Goal: Task Accomplishment & Management: Manage account settings

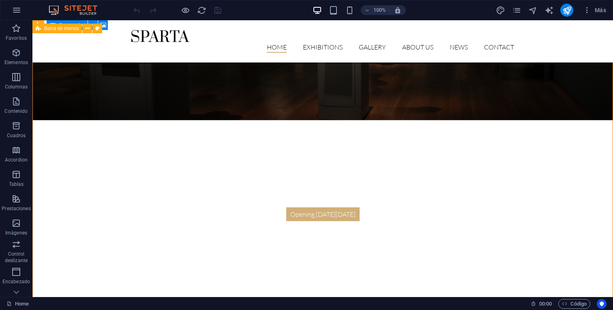
scroll to position [614, 0]
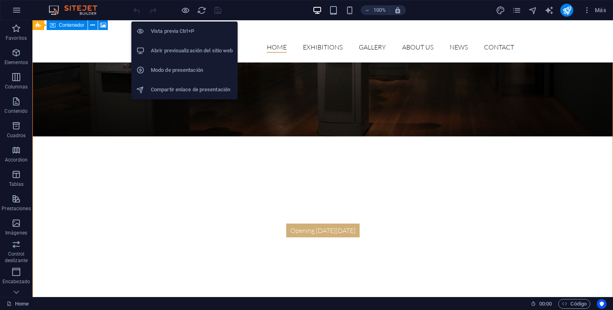
click at [182, 50] on h6 "Abrir previsualización del sitio web" at bounding box center [192, 51] width 82 height 10
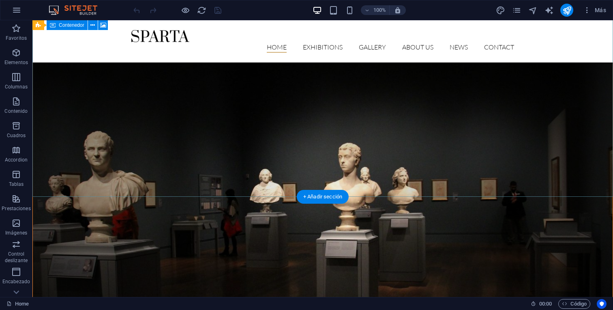
scroll to position [491, 0]
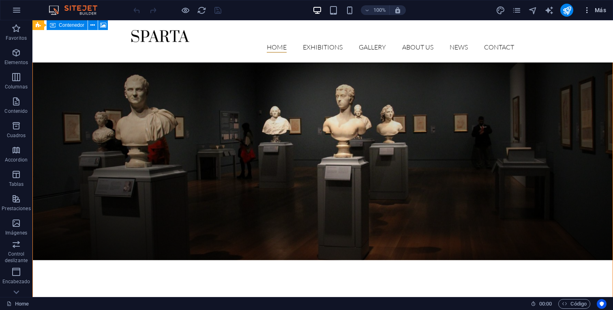
click at [586, 9] on icon "button" at bounding box center [587, 10] width 8 height 8
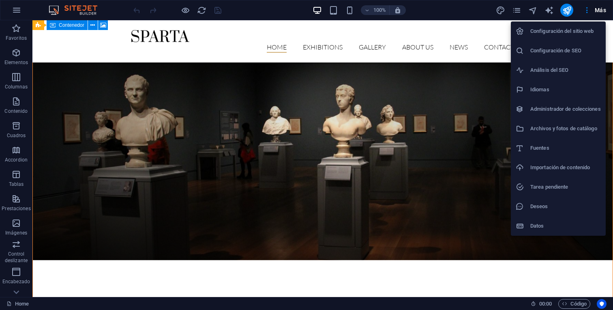
click at [585, 28] on h6 "Configuración del sitio web" at bounding box center [565, 31] width 71 height 10
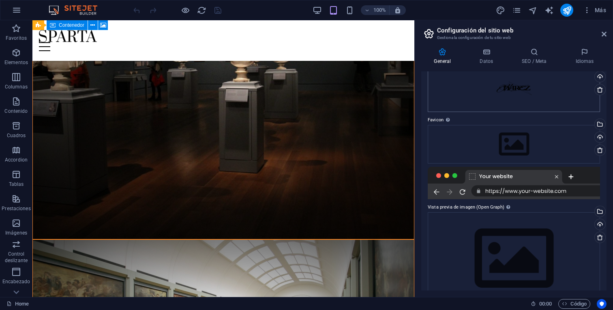
scroll to position [67, 0]
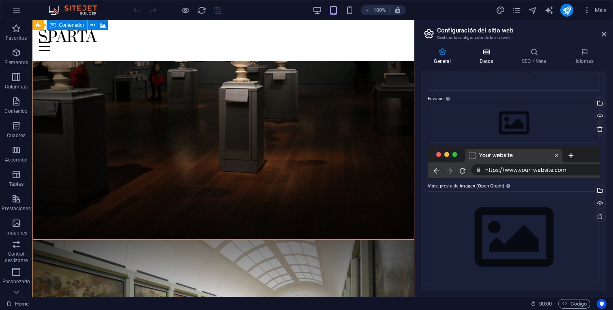
click at [483, 59] on h4 "Datos" at bounding box center [488, 56] width 42 height 17
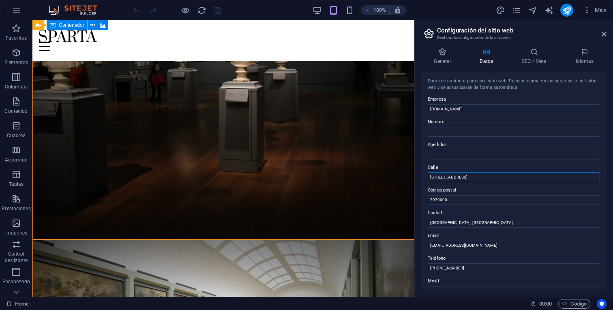
drag, startPoint x: 500, startPoint y: 198, endPoint x: 407, endPoint y: 178, distance: 95.4
drag, startPoint x: 475, startPoint y: 181, endPoint x: 427, endPoint y: 178, distance: 47.9
click at [427, 178] on div "Datos de contacto para este sitio web. Pueden usarse en cualquier parte del sit…" at bounding box center [513, 180] width 185 height 219
drag, startPoint x: 452, startPoint y: 199, endPoint x: 473, endPoint y: 198, distance: 21.1
click at [473, 198] on input "7970000" at bounding box center [514, 200] width 172 height 10
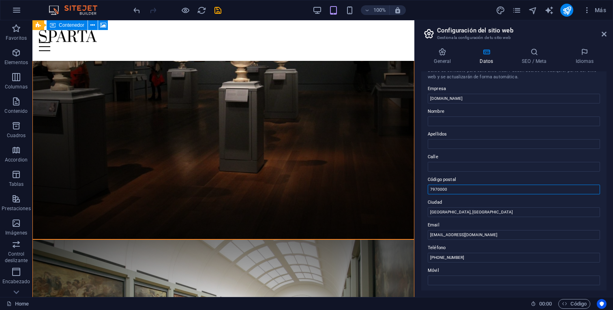
scroll to position [0, 0]
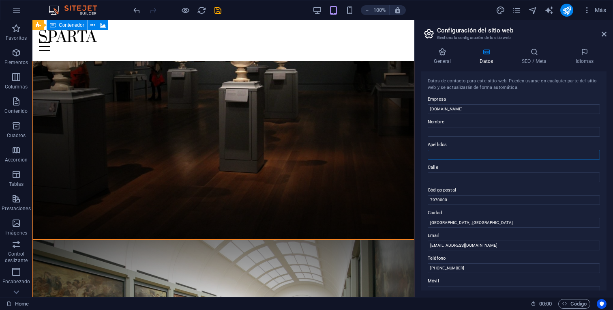
click at [464, 152] on input "Apellidos" at bounding box center [514, 155] width 172 height 10
click at [457, 131] on input "Nombre" at bounding box center [514, 132] width 172 height 10
click at [452, 177] on input "Calle" at bounding box center [514, 177] width 172 height 10
click at [466, 219] on input "[GEOGRAPHIC_DATA], [GEOGRAPHIC_DATA]" at bounding box center [514, 223] width 172 height 10
click at [430, 220] on input "[GEOGRAPHIC_DATA], [GEOGRAPHIC_DATA]" at bounding box center [514, 223] width 172 height 10
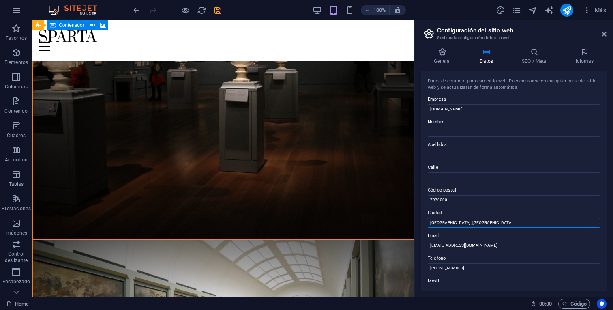
drag, startPoint x: 463, startPoint y: 224, endPoint x: 420, endPoint y: 226, distance: 43.8
click at [420, 226] on div "General Datos SEO / Meta Idiomas Nombre del sitio web [DOMAIN_NAME] Logo Arrast…" at bounding box center [514, 168] width 198 height 255
type input "s"
type input "S"
click at [436, 173] on input "Calle" at bounding box center [514, 177] width 172 height 10
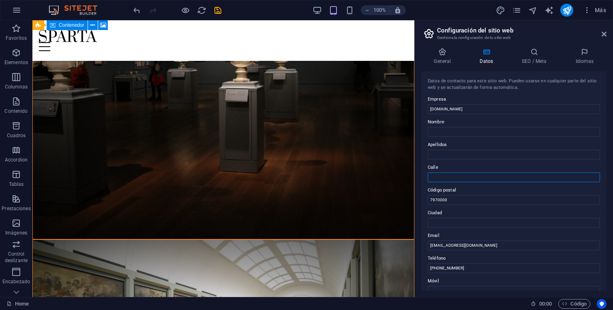
type input "a"
type input "A"
type input "Santiago"
click at [478, 223] on input "Ciudad" at bounding box center [514, 223] width 172 height 10
type input "[GEOGRAPHIC_DATA]"
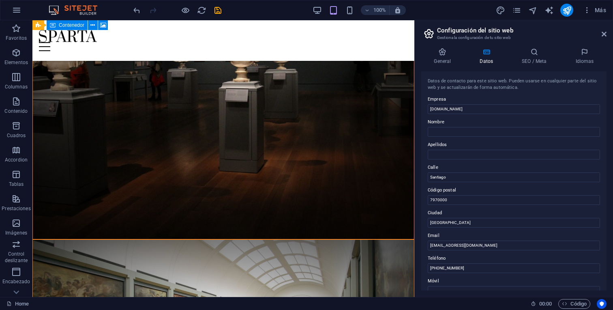
click at [607, 34] on aside "Configuración del sitio web Gestiona la configuración de tu sitio web General D…" at bounding box center [513, 158] width 199 height 277
click at [605, 34] on icon at bounding box center [604, 34] width 5 height 6
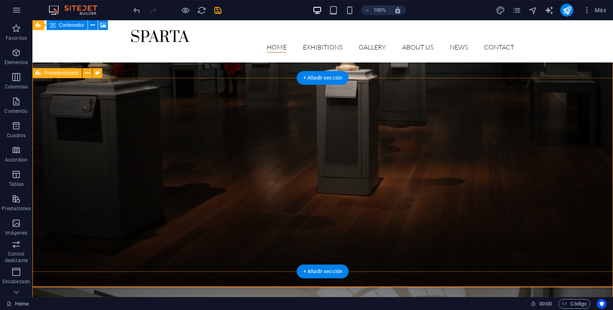
scroll to position [698, 0]
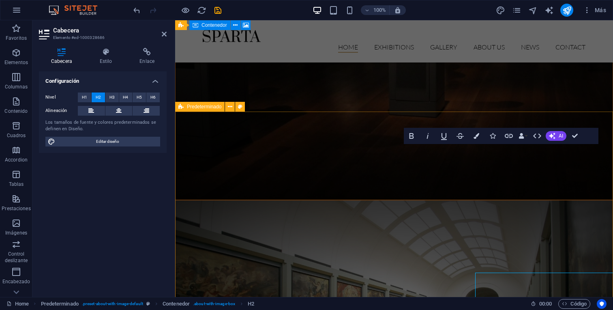
scroll to position [527, 0]
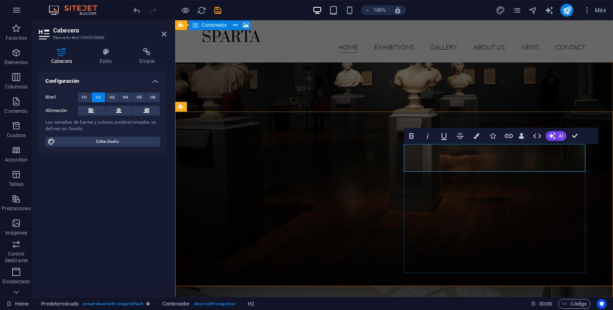
drag, startPoint x: 470, startPoint y: 163, endPoint x: 413, endPoint y: 165, distance: 56.8
click at [100, 55] on icon at bounding box center [106, 52] width 37 height 8
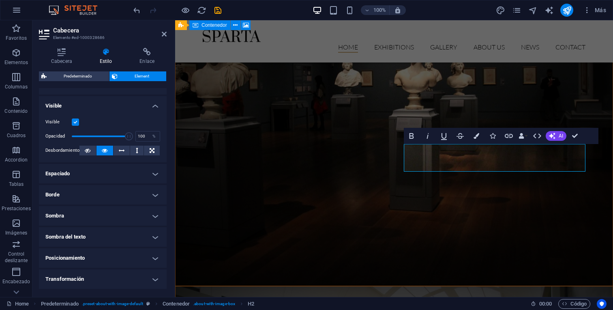
scroll to position [0, 0]
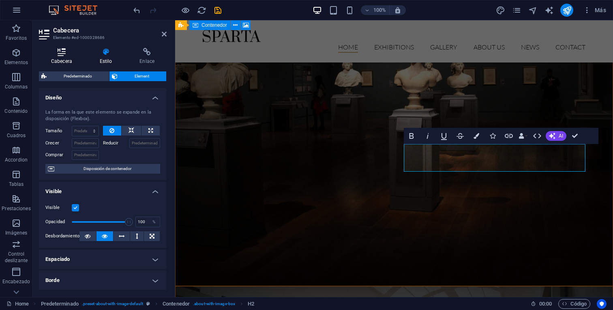
click at [73, 56] on h4 "Cabecera" at bounding box center [63, 56] width 49 height 17
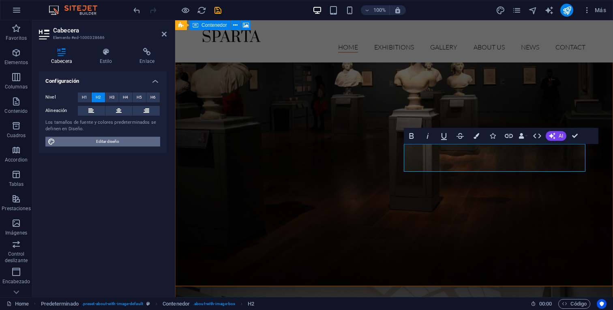
click at [120, 142] on span "Editar diseño" at bounding box center [108, 142] width 100 height 10
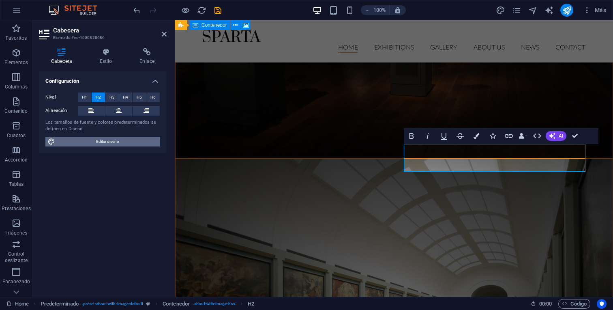
select select "px"
select select "300"
select select "px"
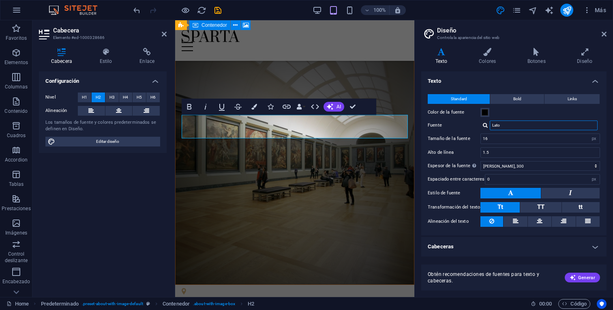
click at [511, 127] on input "Lato" at bounding box center [544, 125] width 108 height 10
click at [601, 37] on header "Diseño Controla la apariencia del sitio web" at bounding box center [515, 30] width 184 height 21
click at [605, 34] on icon at bounding box center [604, 34] width 5 height 6
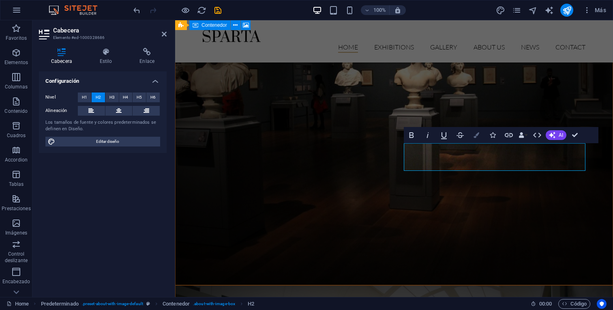
click at [476, 137] on icon "button" at bounding box center [477, 135] width 6 height 6
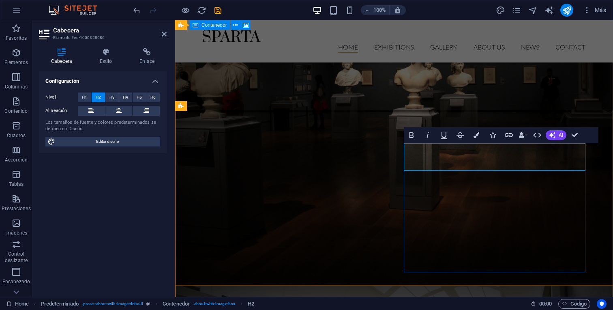
drag, startPoint x: 481, startPoint y: 149, endPoint x: 352, endPoint y: 149, distance: 129.0
click at [145, 140] on span "Editar diseño" at bounding box center [108, 142] width 100 height 10
select select "px"
select select "300"
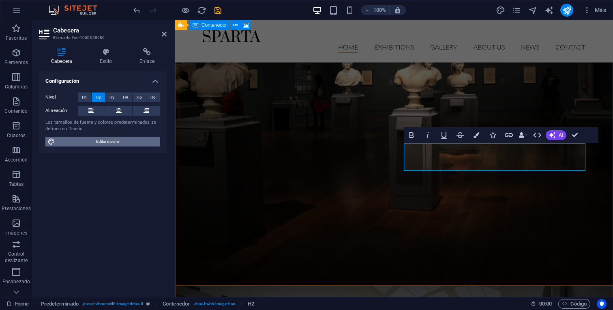
select select "px"
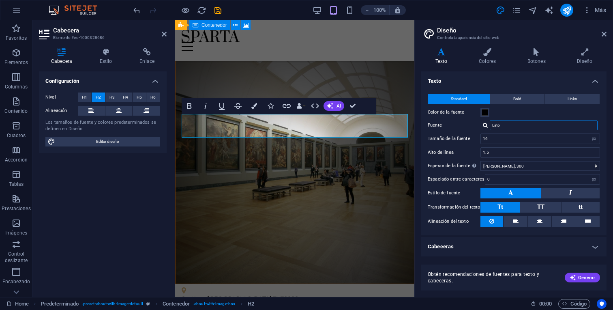
click at [502, 125] on input "Lato" at bounding box center [544, 125] width 108 height 10
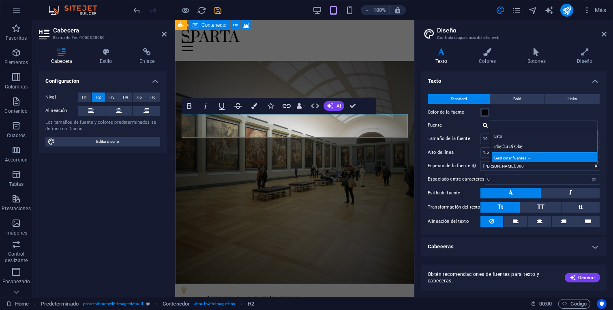
click at [546, 154] on div "Gestionar fuentes →" at bounding box center [545, 157] width 107 height 10
select select "popularity"
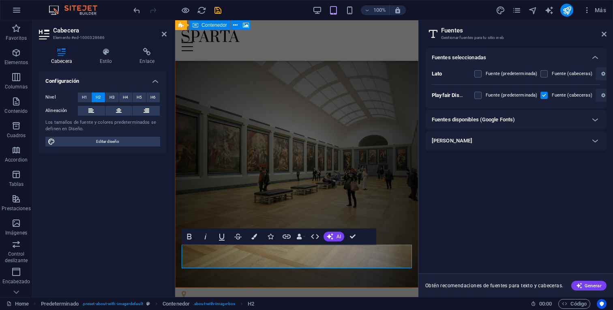
scroll to position [403, 0]
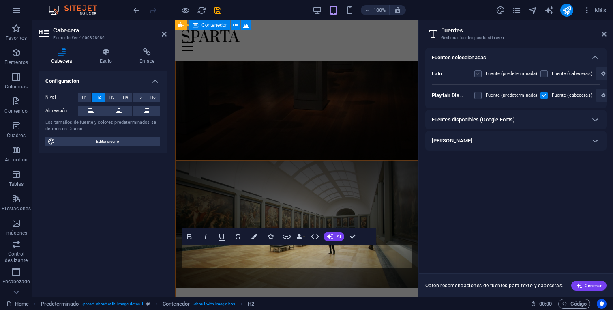
click at [478, 76] on label at bounding box center [477, 73] width 7 height 7
click at [0, 0] on input "checkbox" at bounding box center [0, 0] width 0 height 0
click at [478, 76] on label at bounding box center [477, 73] width 7 height 7
click at [0, 0] on input "checkbox" at bounding box center [0, 0] width 0 height 0
click at [594, 122] on icon at bounding box center [595, 120] width 10 height 10
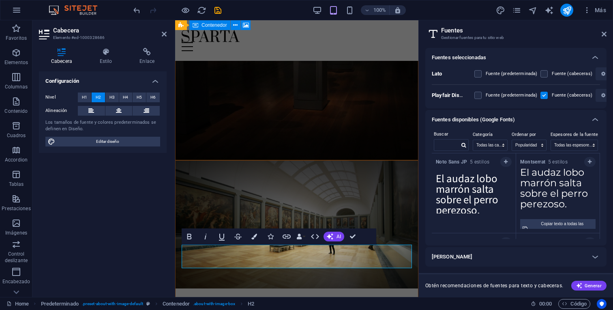
scroll to position [78, 0]
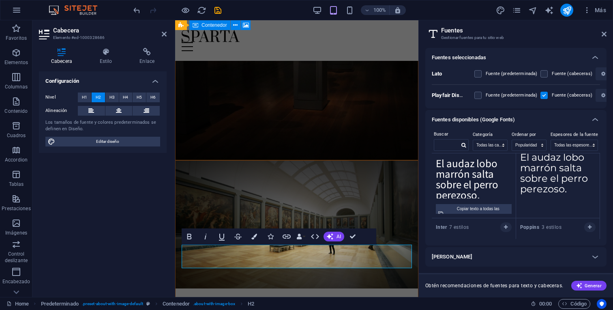
click at [481, 230] on div "Inter 7 estilos" at bounding box center [474, 226] width 84 height 16
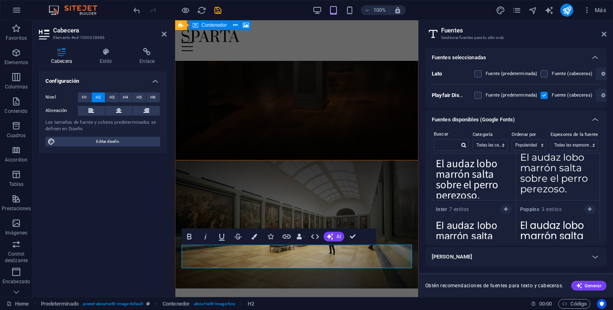
scroll to position [6, 0]
click at [588, 251] on div at bounding box center [595, 256] width 19 height 19
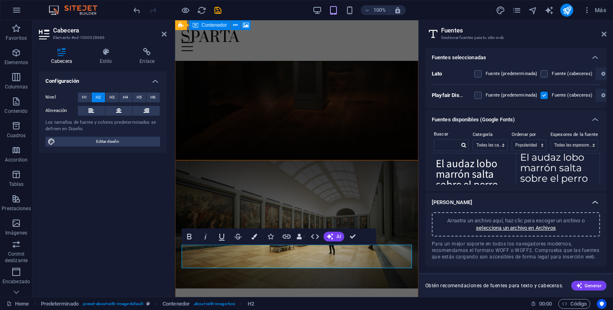
click at [590, 202] on icon at bounding box center [595, 202] width 10 height 10
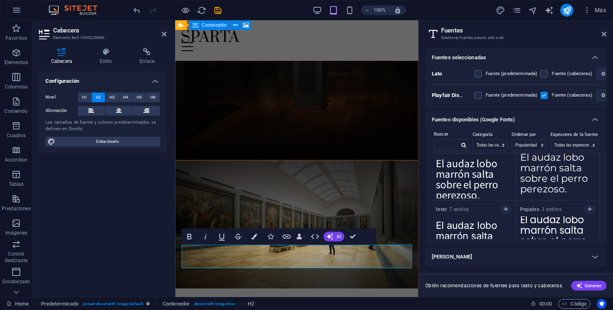
click at [605, 38] on header "Fuentes Gestionar fuentes para tu sitio web" at bounding box center [517, 30] width 180 height 21
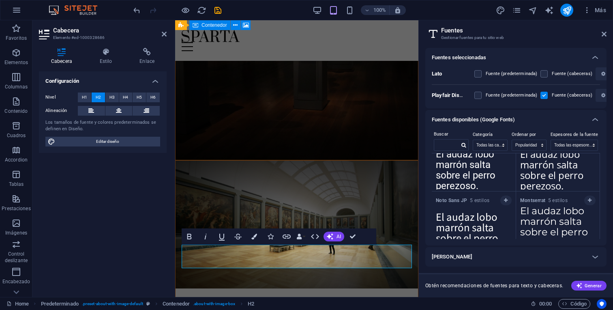
scroll to position [0, 0]
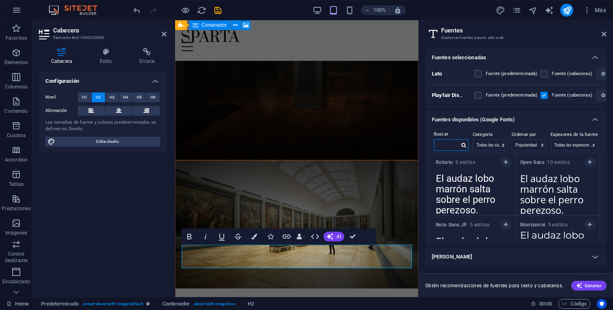
click at [458, 144] on input "text" at bounding box center [446, 144] width 25 height 11
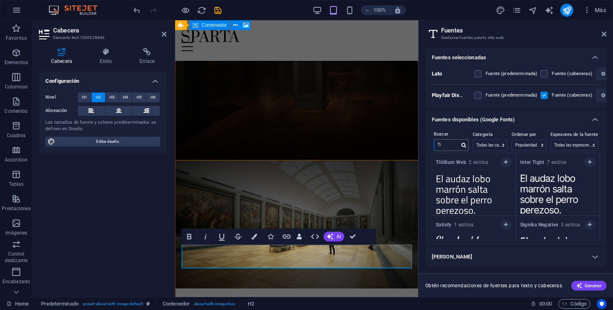
type input "T"
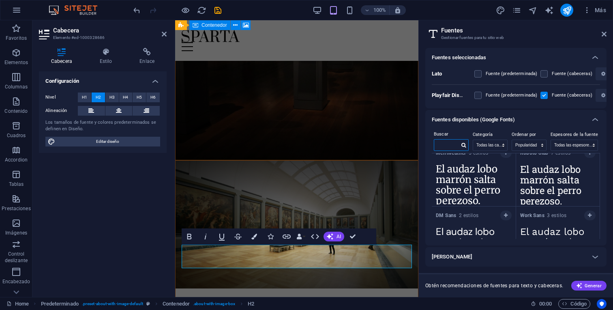
scroll to position [571, 0]
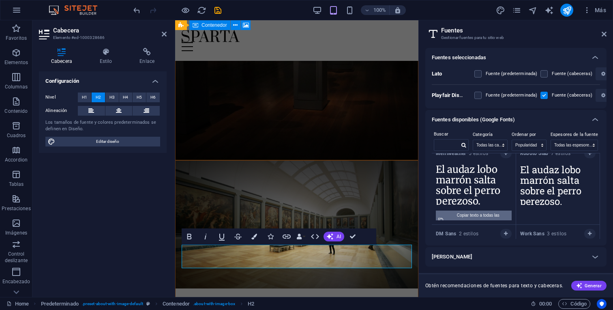
click at [492, 216] on div "Copiar texto a todas las previsualizaciones" at bounding box center [478, 219] width 62 height 19
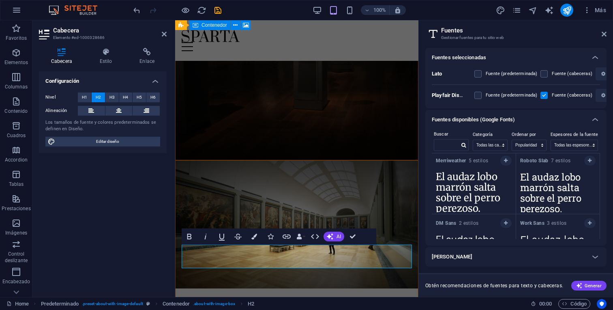
scroll to position [559, 0]
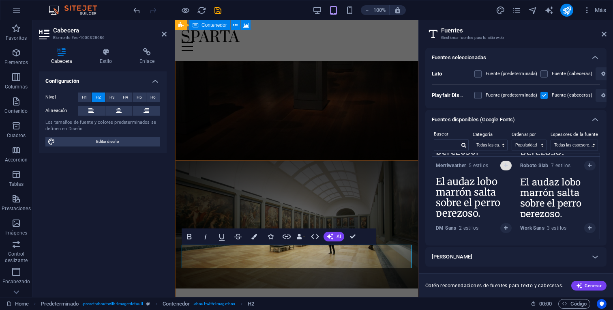
click at [504, 164] on icon "button" at bounding box center [506, 165] width 4 height 5
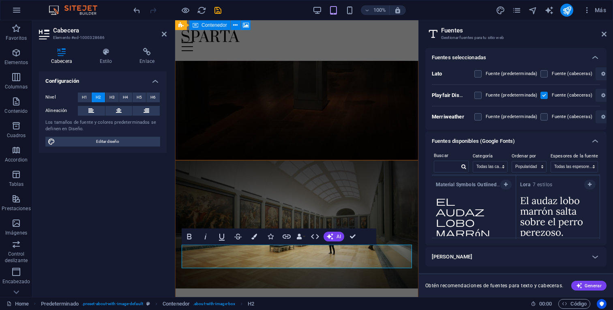
scroll to position [747, 0]
click at [588, 185] on icon "button" at bounding box center [590, 186] width 4 height 5
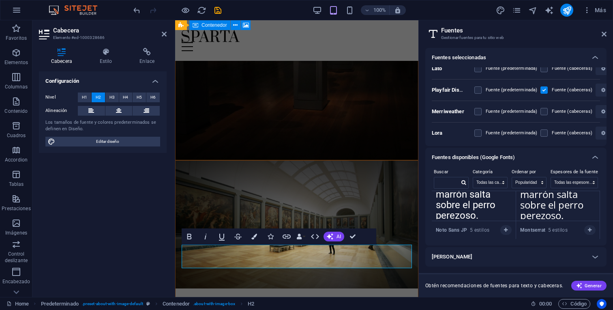
scroll to position [0, 0]
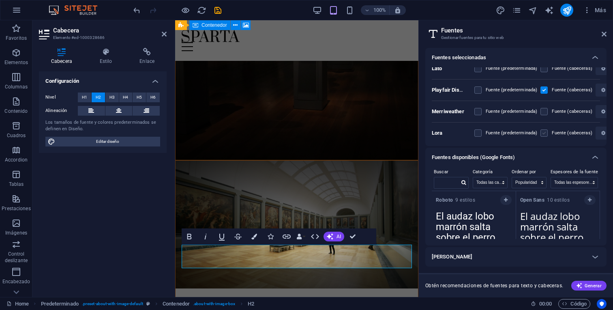
click at [541, 135] on label at bounding box center [544, 132] width 7 height 7
click at [0, 0] on input "checkbox" at bounding box center [0, 0] width 0 height 0
click at [479, 132] on label at bounding box center [477, 132] width 7 height 7
click at [0, 0] on input "checkbox" at bounding box center [0, 0] width 0 height 0
click at [479, 132] on label at bounding box center [477, 132] width 7 height 7
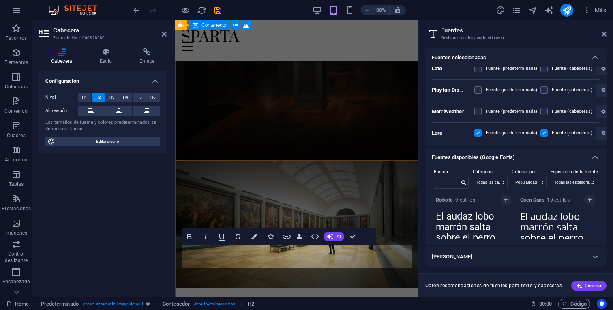
click at [0, 0] on input "checkbox" at bounding box center [0, 0] width 0 height 0
click at [479, 132] on label at bounding box center [477, 132] width 7 height 7
click at [0, 0] on input "checkbox" at bounding box center [0, 0] width 0 height 0
click at [478, 90] on label at bounding box center [477, 89] width 7 height 7
click at [0, 0] on Display "checkbox" at bounding box center [0, 0] width 0 height 0
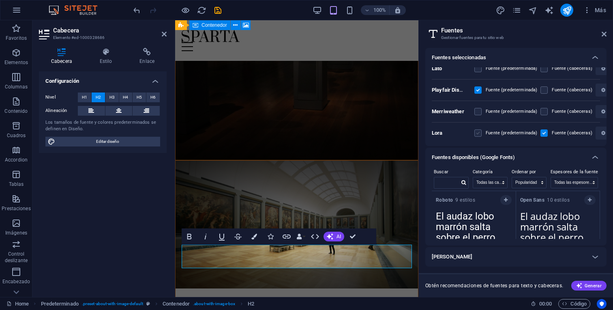
click at [478, 134] on label at bounding box center [477, 132] width 7 height 7
click at [0, 0] on input "checkbox" at bounding box center [0, 0] width 0 height 0
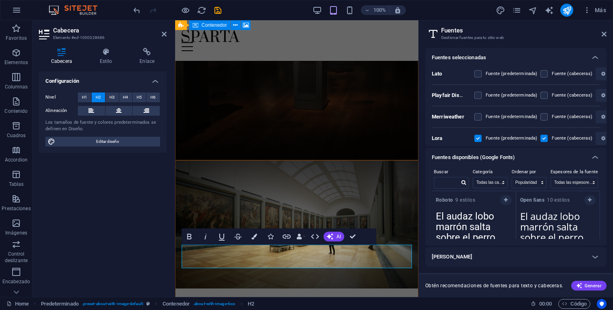
click at [600, 32] on h2 "Fuentes" at bounding box center [523, 30] width 165 height 7
click at [603, 33] on icon at bounding box center [604, 34] width 5 height 6
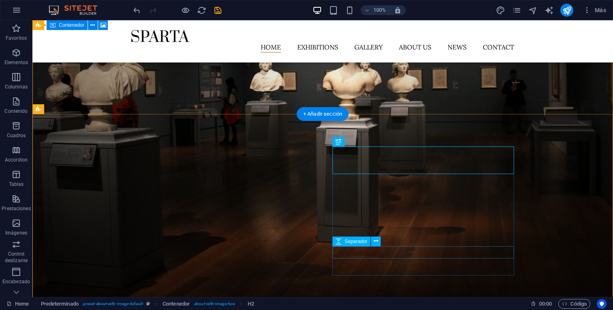
scroll to position [653, 0]
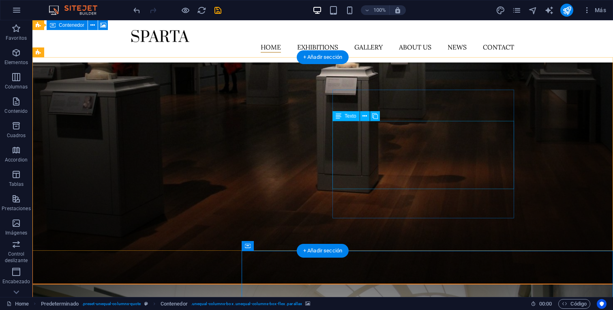
scroll to position [695, 0]
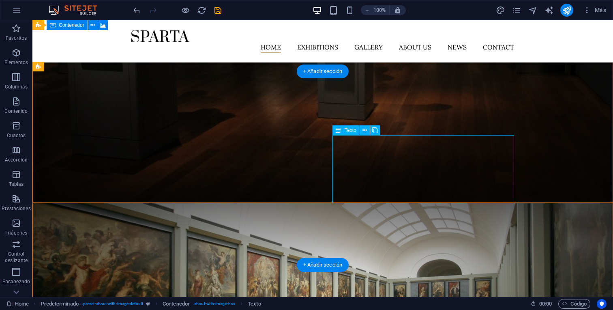
scroll to position [544, 0]
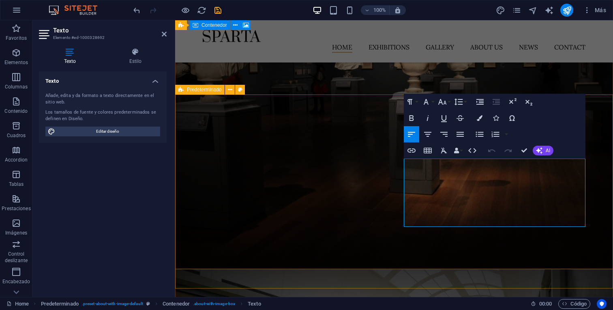
drag, startPoint x: 526, startPoint y: 226, endPoint x: 391, endPoint y: 166, distance: 148.5
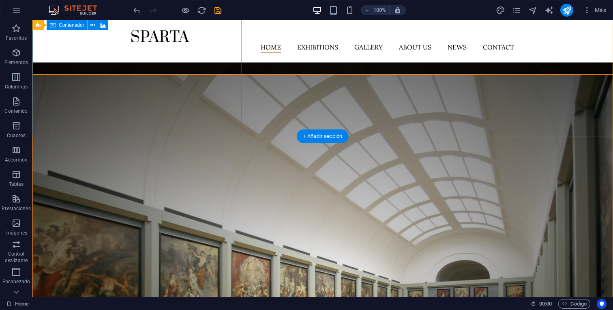
scroll to position [912, 0]
